Goal: Task Accomplishment & Management: Complete application form

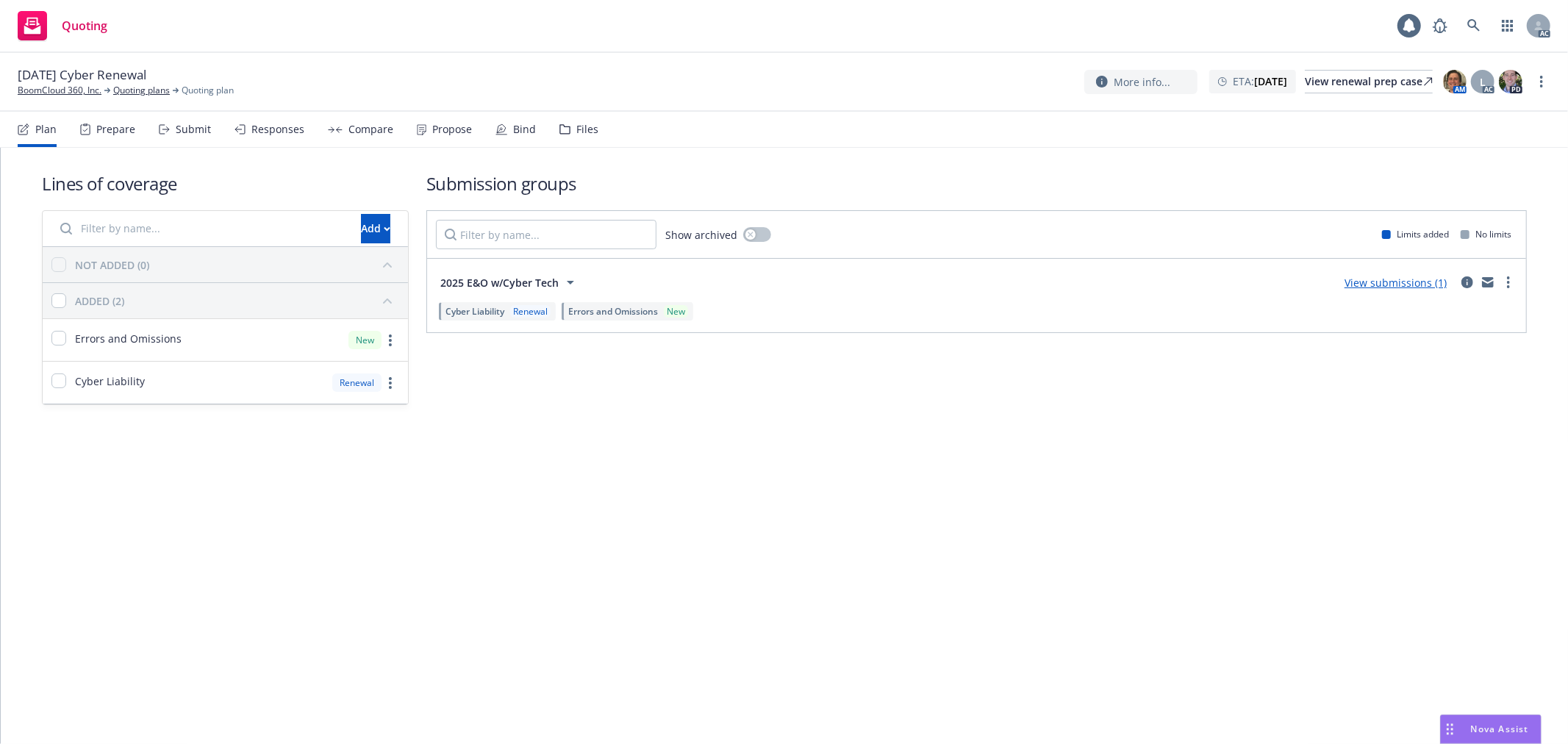
click at [177, 128] on div "Submit" at bounding box center [193, 130] width 35 height 12
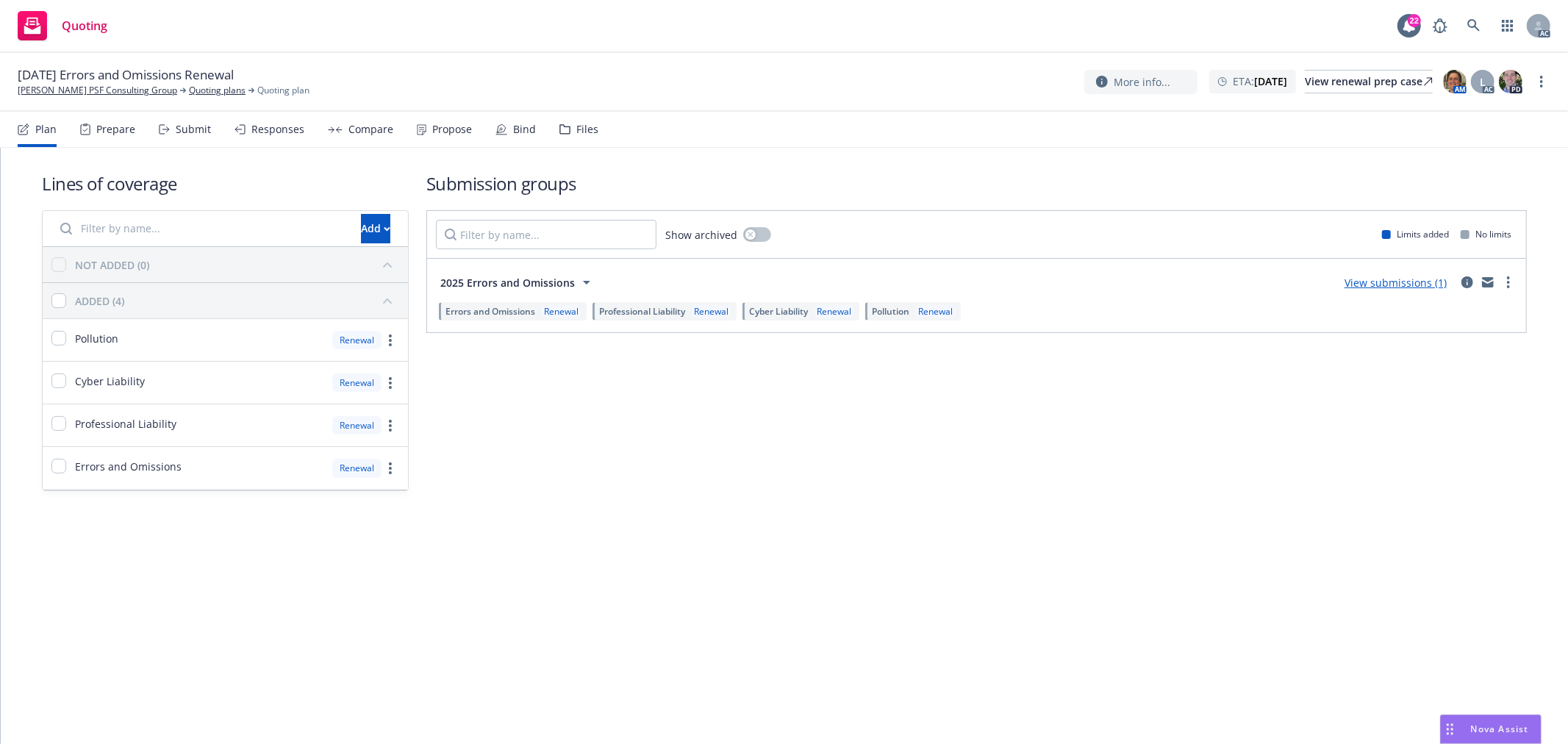
click at [199, 129] on div "Submit" at bounding box center [193, 130] width 35 height 12
